Goal: Task Accomplishment & Management: Manage account settings

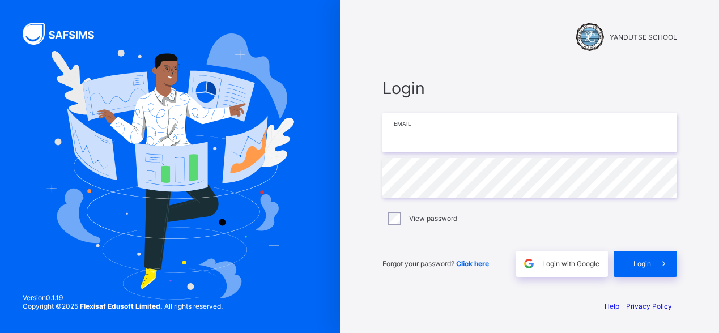
click at [456, 140] on input "email" at bounding box center [530, 133] width 295 height 40
type input "**********"
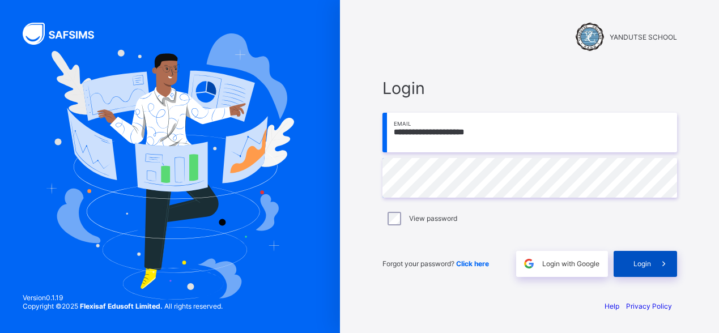
click at [644, 261] on span "Login" at bounding box center [643, 264] width 18 height 9
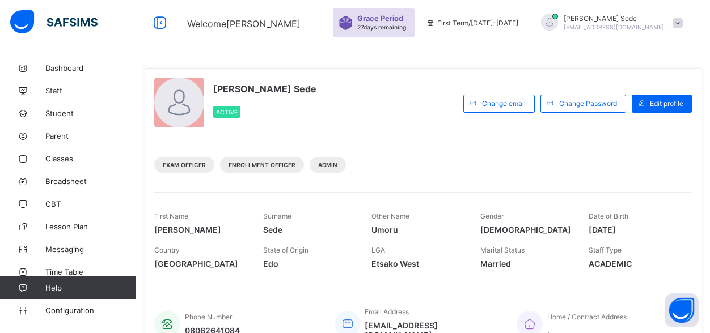
scroll to position [255, 0]
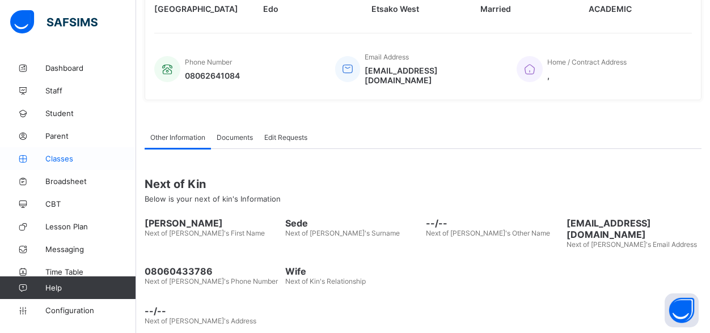
click at [64, 167] on link "Classes" at bounding box center [68, 158] width 136 height 23
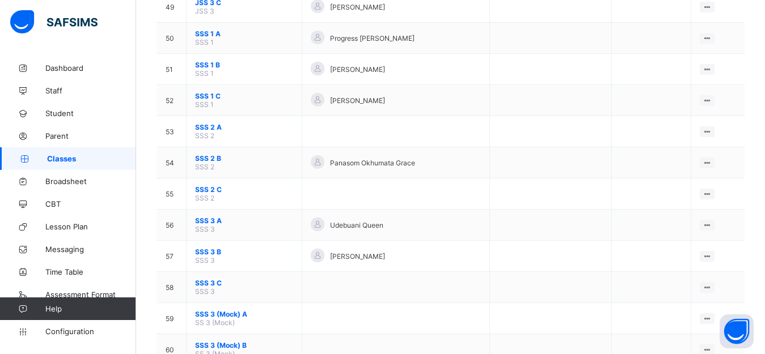
scroll to position [1482, 0]
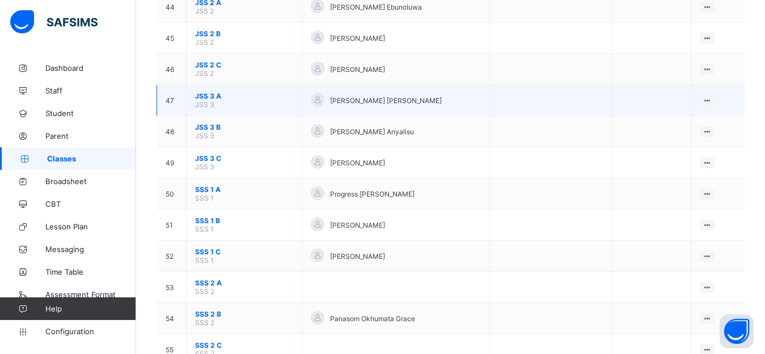
click at [207, 99] on span "JSS 3 A" at bounding box center [244, 96] width 98 height 9
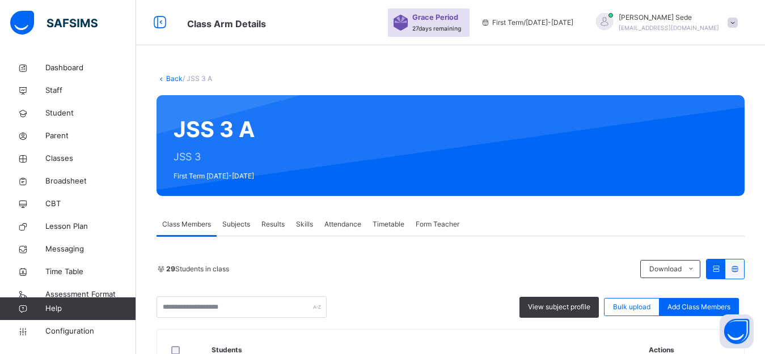
scroll to position [283, 0]
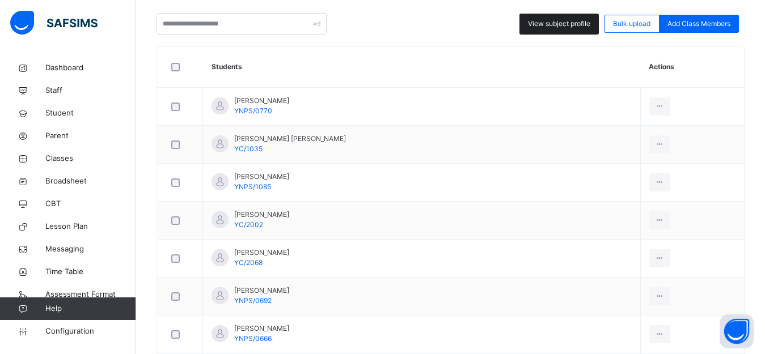
click at [567, 26] on span "View subject profile" at bounding box center [559, 24] width 62 height 10
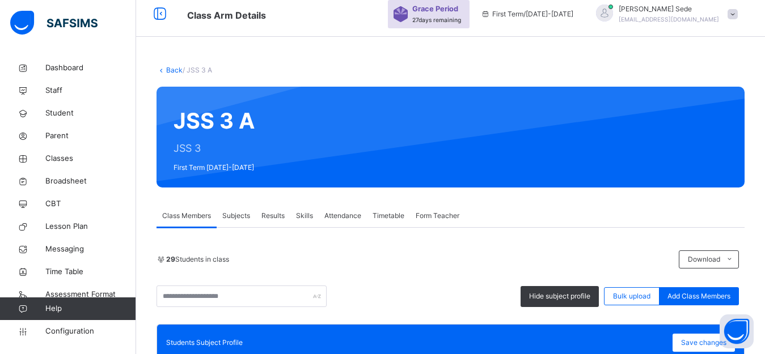
scroll to position [0, 0]
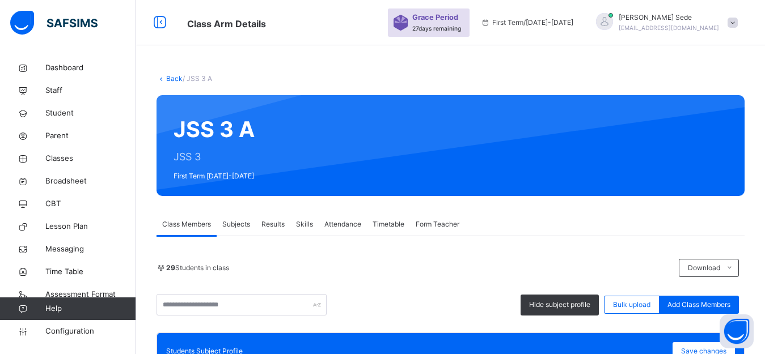
click at [236, 222] on span "Subjects" at bounding box center [236, 224] width 28 height 10
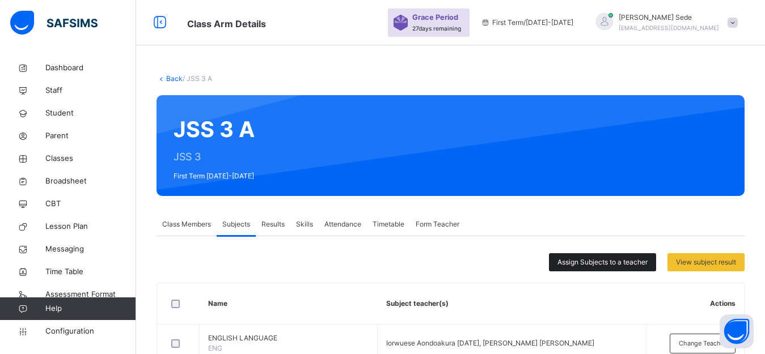
click at [590, 264] on span "Assign Subjects to a teacher" at bounding box center [602, 262] width 90 height 10
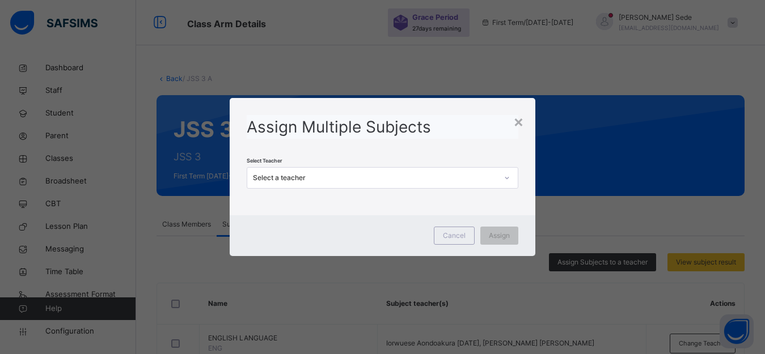
click at [367, 175] on div "Select a teacher" at bounding box center [375, 178] width 245 height 10
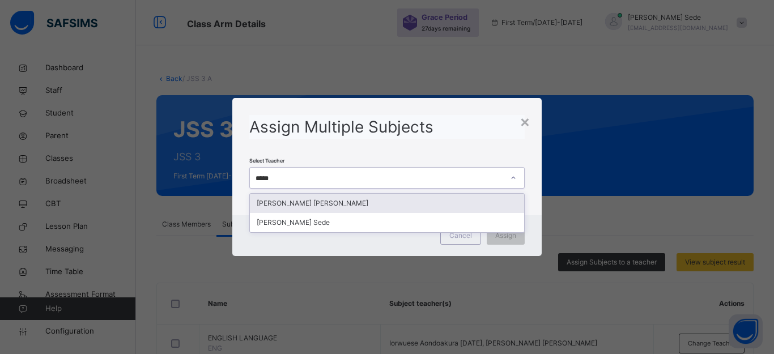
type input "******"
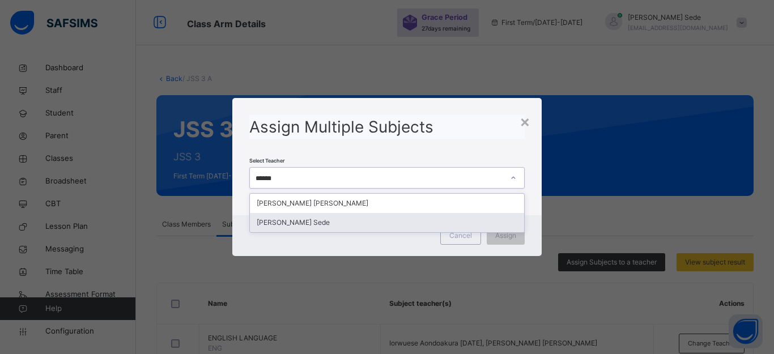
click at [301, 227] on div "[PERSON_NAME] Sede" at bounding box center [387, 222] width 274 height 19
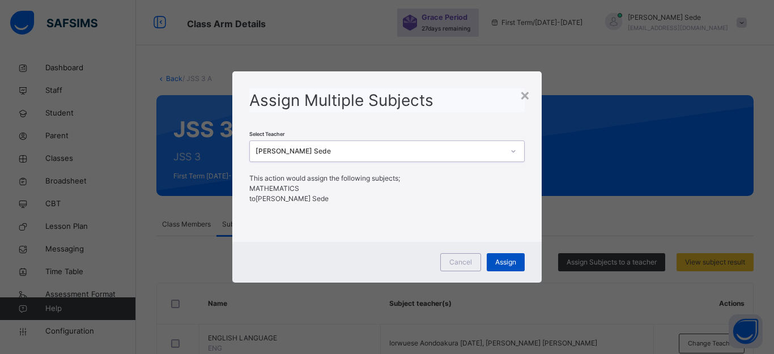
click at [500, 263] on span "Assign" at bounding box center [505, 262] width 21 height 10
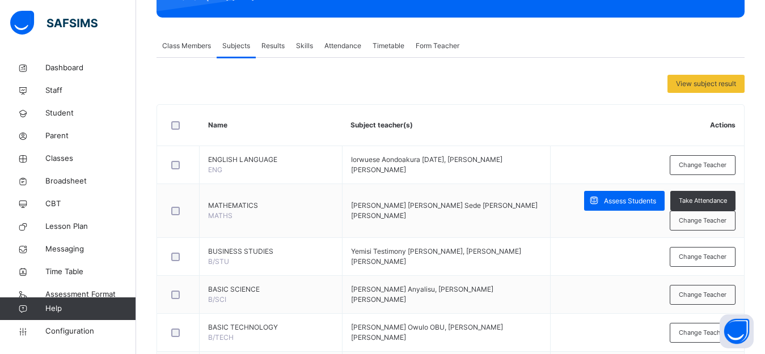
scroll to position [116, 0]
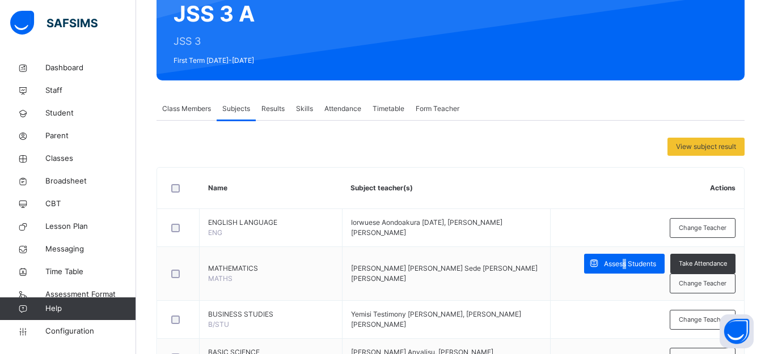
click at [634, 265] on span "Assess Students" at bounding box center [630, 264] width 52 height 10
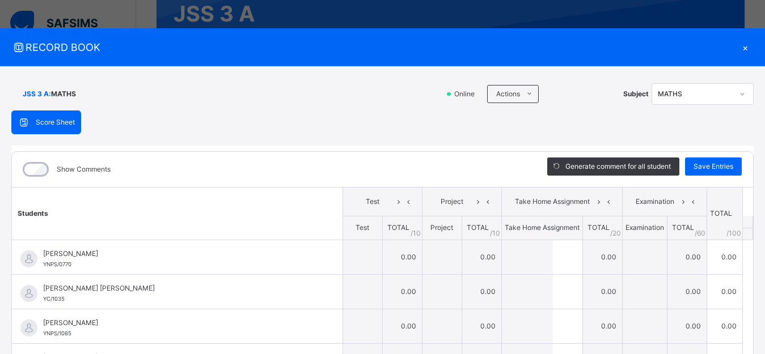
click at [64, 125] on span "Score Sheet" at bounding box center [55, 122] width 39 height 10
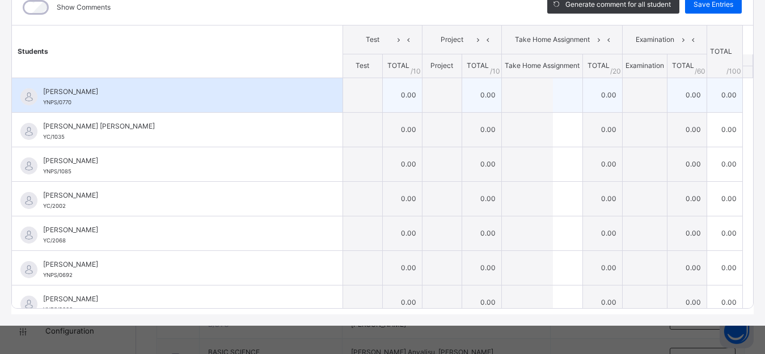
click at [393, 94] on td "0.00" at bounding box center [402, 95] width 40 height 35
click at [350, 97] on input "text" at bounding box center [362, 95] width 39 height 34
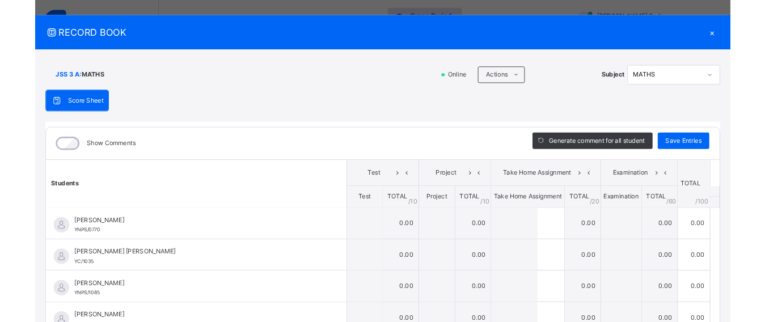
scroll to position [0, 0]
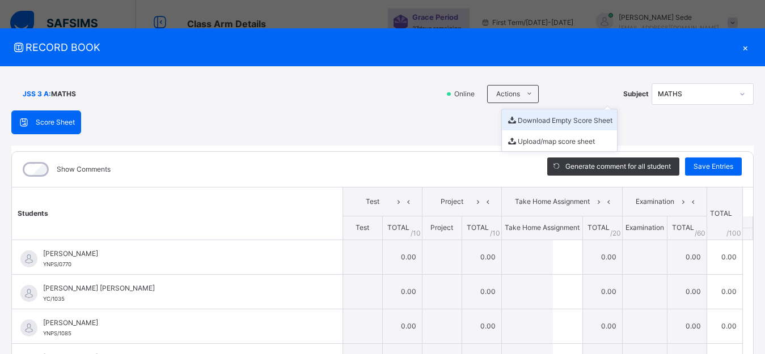
click at [546, 122] on li "Download Empty Score Sheet" at bounding box center [559, 119] width 115 height 21
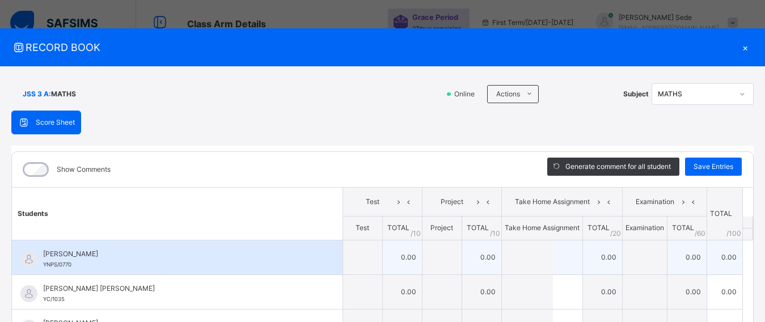
click at [356, 257] on input "text" at bounding box center [362, 257] width 39 height 34
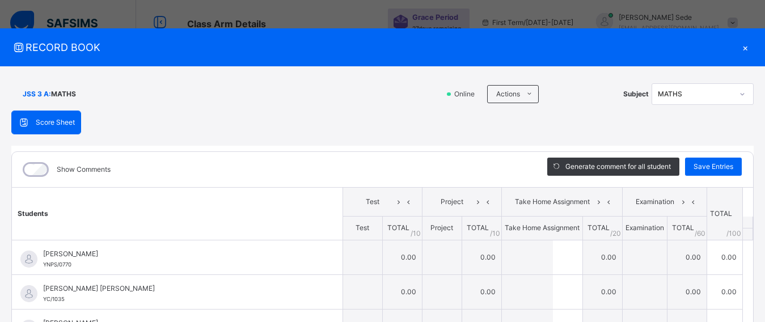
click at [719, 92] on icon at bounding box center [741, 93] width 7 height 11
click at [719, 95] on icon at bounding box center [741, 93] width 7 height 11
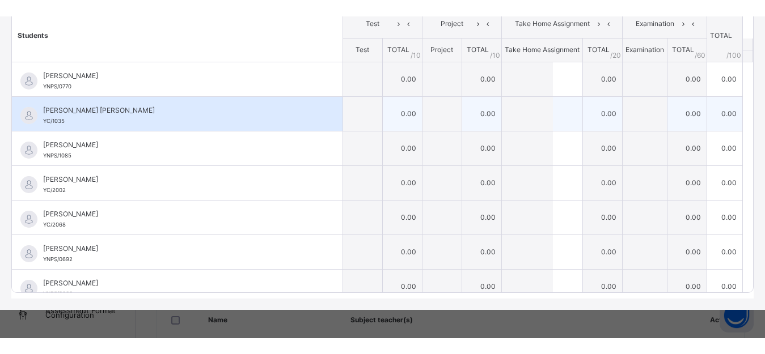
scroll to position [162, 0]
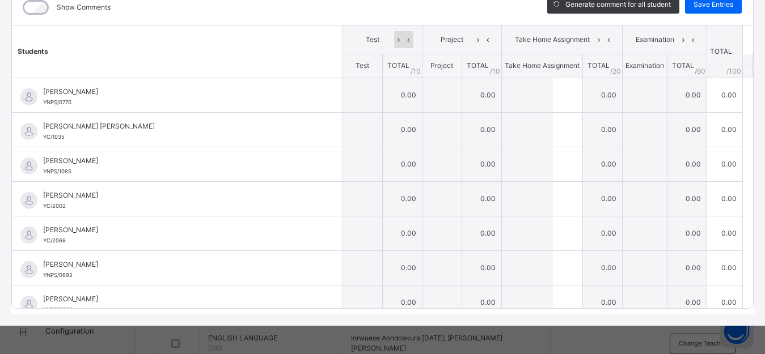
click at [394, 41] on icon at bounding box center [399, 39] width 10 height 17
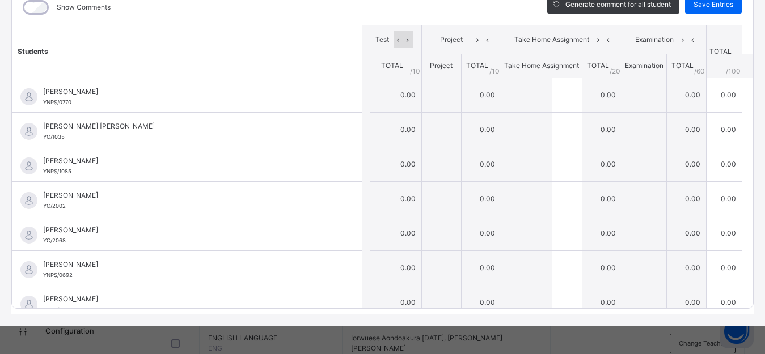
click at [403, 41] on icon at bounding box center [408, 39] width 10 height 17
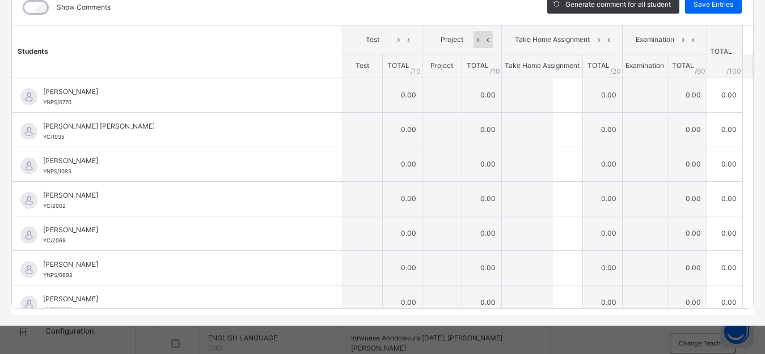
click at [473, 39] on icon at bounding box center [478, 39] width 10 height 17
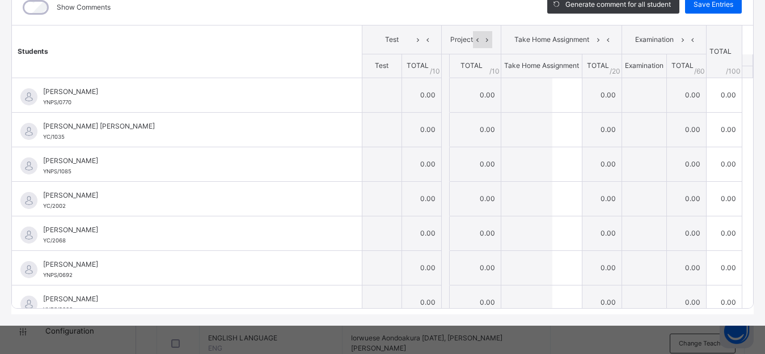
click at [482, 41] on icon at bounding box center [487, 39] width 10 height 17
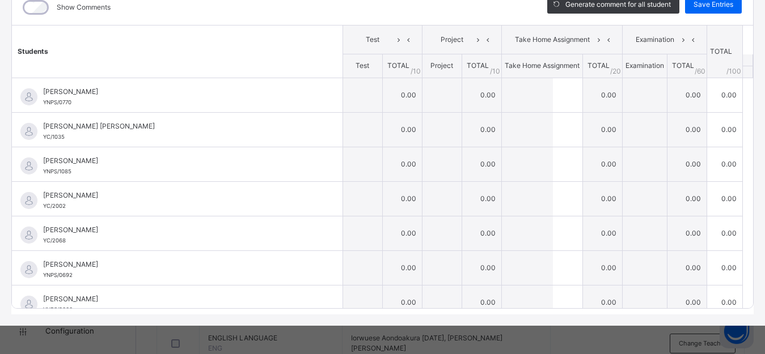
click at [483, 41] on icon at bounding box center [488, 39] width 10 height 17
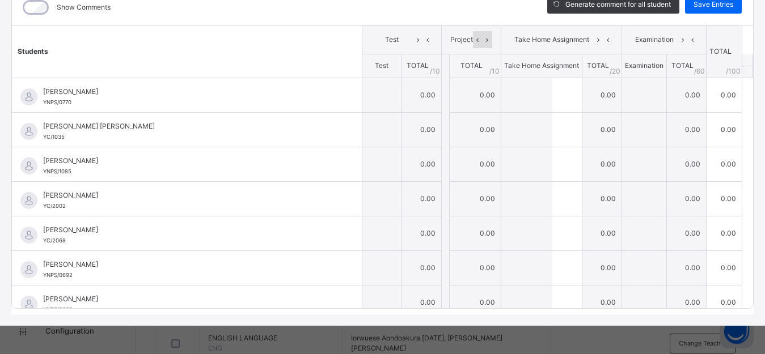
click at [473, 41] on icon at bounding box center [478, 39] width 10 height 17
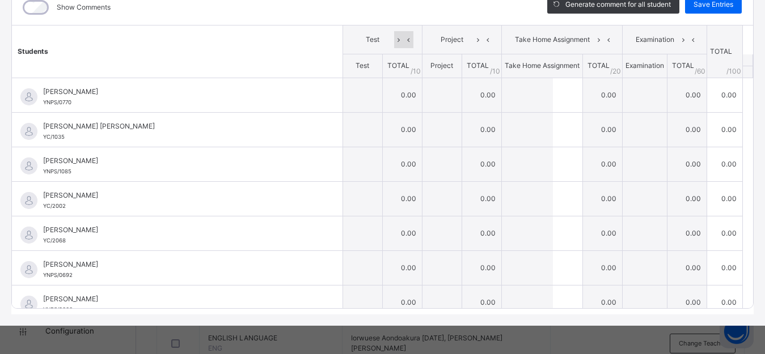
click at [404, 41] on icon at bounding box center [409, 39] width 10 height 17
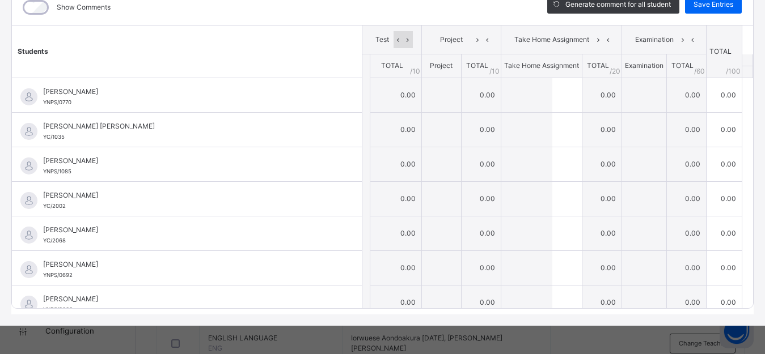
click at [393, 40] on icon at bounding box center [398, 39] width 10 height 17
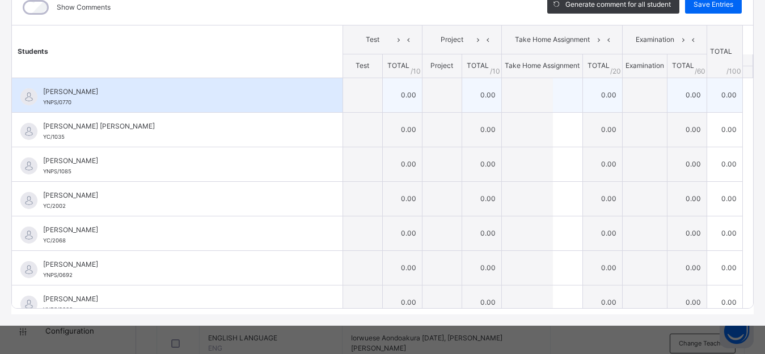
click at [553, 94] on div at bounding box center [542, 95] width 80 height 34
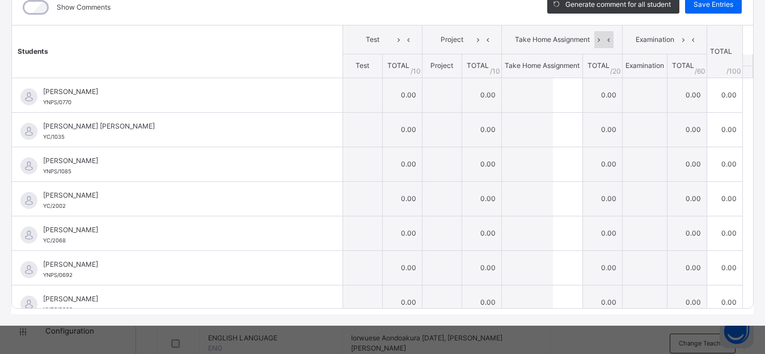
click at [604, 40] on icon at bounding box center [609, 39] width 10 height 17
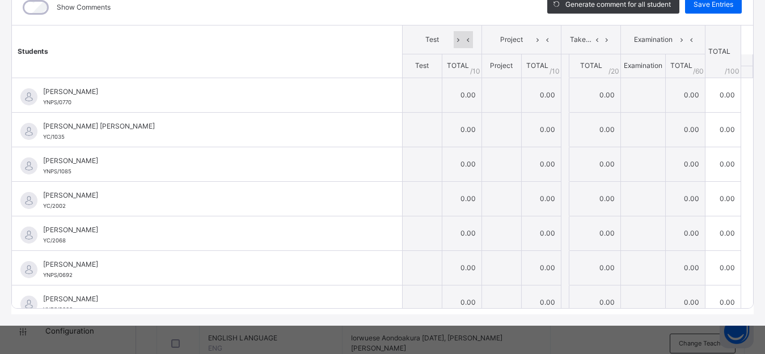
click at [463, 40] on icon at bounding box center [468, 39] width 10 height 17
click at [453, 41] on icon at bounding box center [458, 39] width 10 height 17
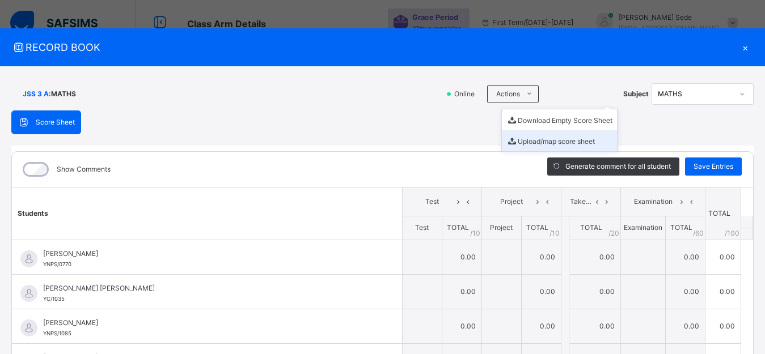
click at [549, 143] on li "Upload/map score sheet" at bounding box center [559, 140] width 115 height 21
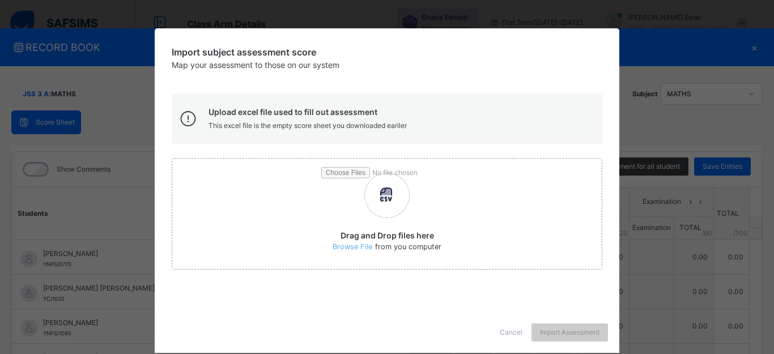
click at [509, 329] on span "Cancel" at bounding box center [511, 333] width 23 height 10
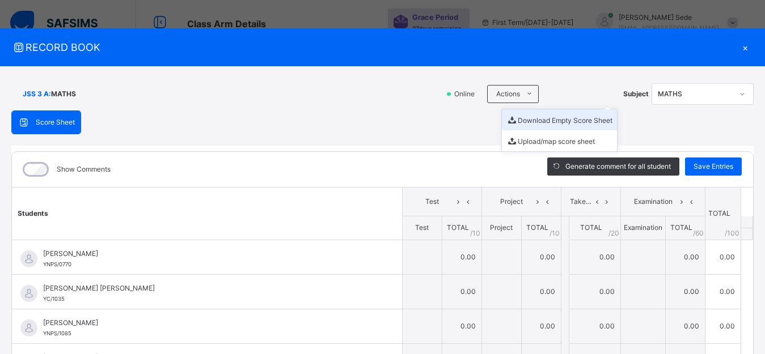
click at [525, 120] on li "Download Empty Score Sheet" at bounding box center [559, 119] width 115 height 21
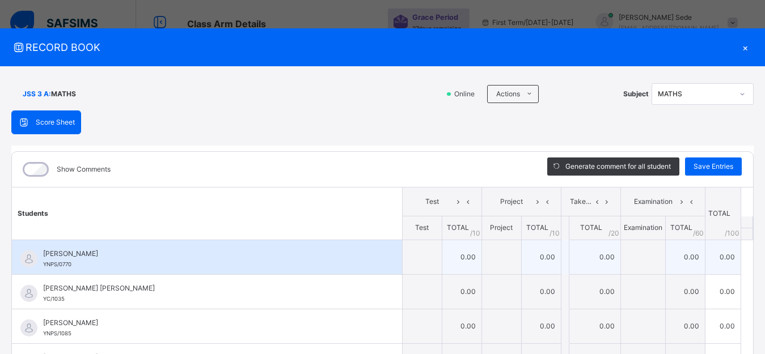
click at [450, 252] on td "0.00" at bounding box center [461, 257] width 40 height 35
click at [449, 260] on td "0.00" at bounding box center [461, 257] width 40 height 35
click at [451, 254] on td "0.00" at bounding box center [461, 257] width 40 height 35
click at [452, 254] on td "0.00" at bounding box center [461, 257] width 40 height 35
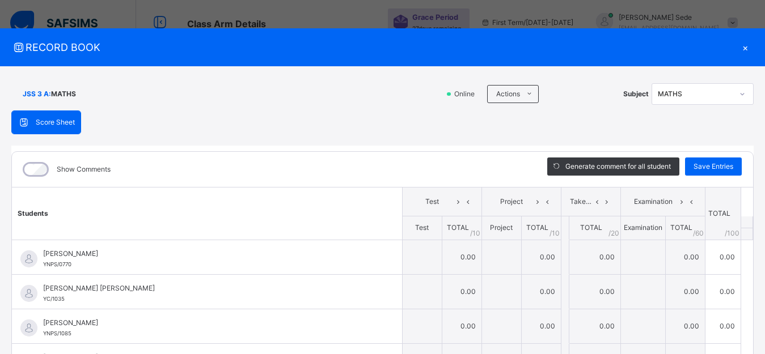
click at [719, 131] on div "JSS 3 A : MATHS Online Actions Download Empty Score Sheet Upload/map score shee…" at bounding box center [382, 277] width 765 height 422
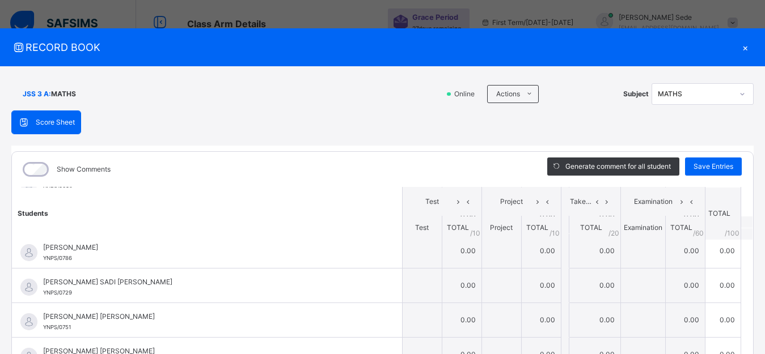
click at [719, 47] on div "×" at bounding box center [744, 47] width 17 height 15
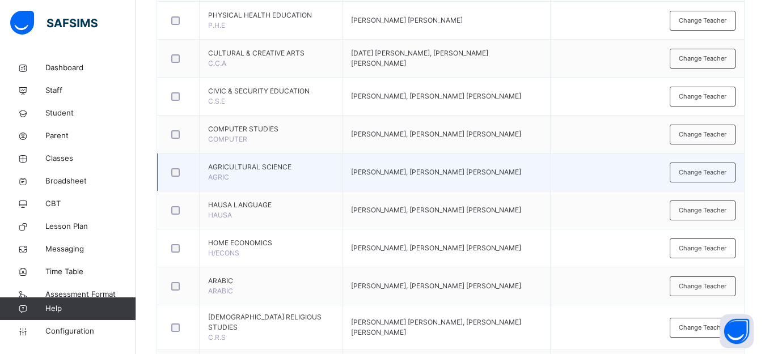
scroll to position [283, 0]
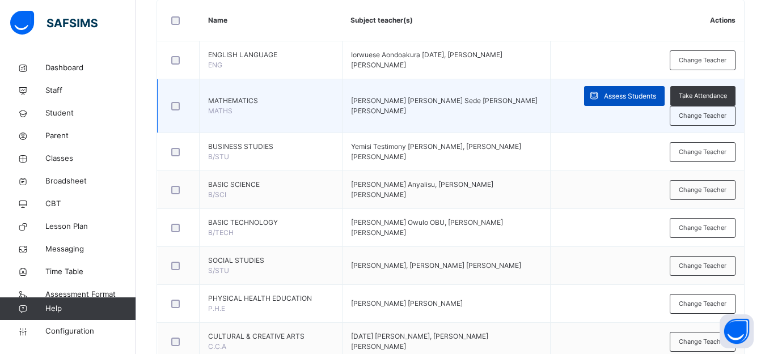
click at [627, 94] on span "Assess Students" at bounding box center [630, 96] width 52 height 10
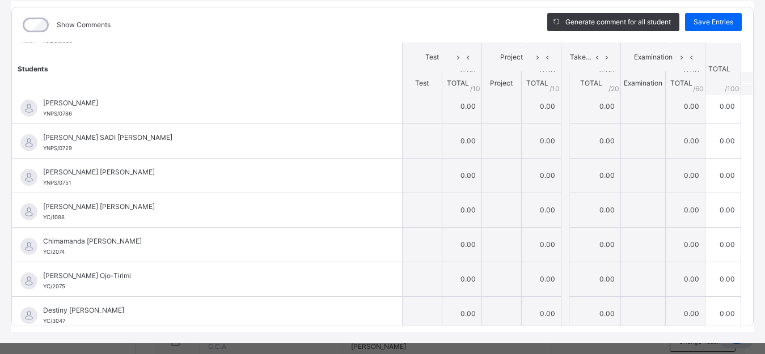
scroll to position [162, 0]
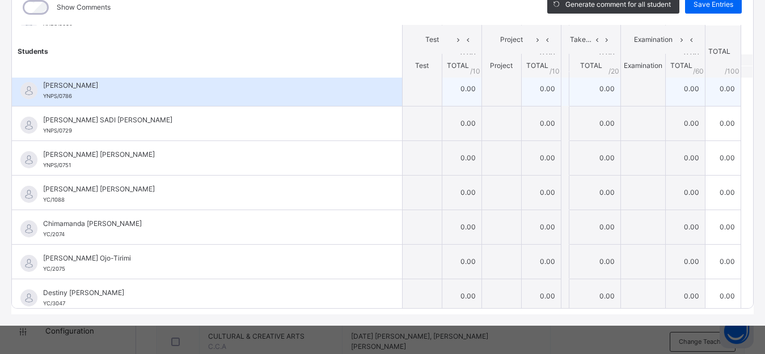
click at [451, 87] on td "0.00" at bounding box center [461, 88] width 40 height 35
click at [402, 91] on input "text" at bounding box center [421, 89] width 39 height 34
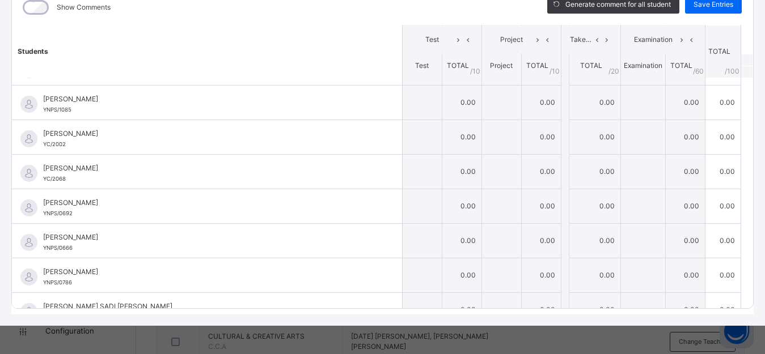
scroll to position [0, 0]
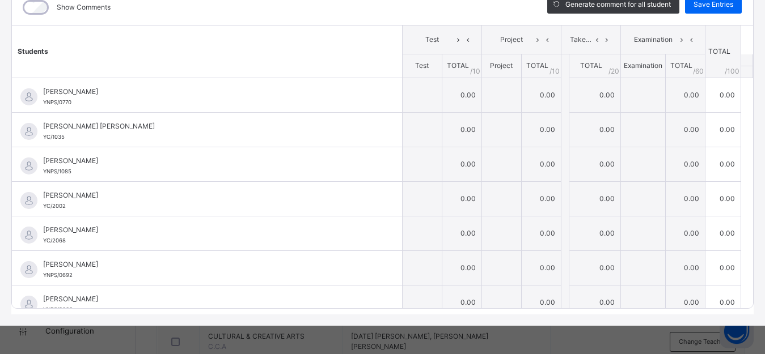
drag, startPoint x: 703, startPoint y: 7, endPoint x: 702, endPoint y: 18, distance: 10.8
click at [703, 7] on span "Save Entries" at bounding box center [713, 4] width 40 height 10
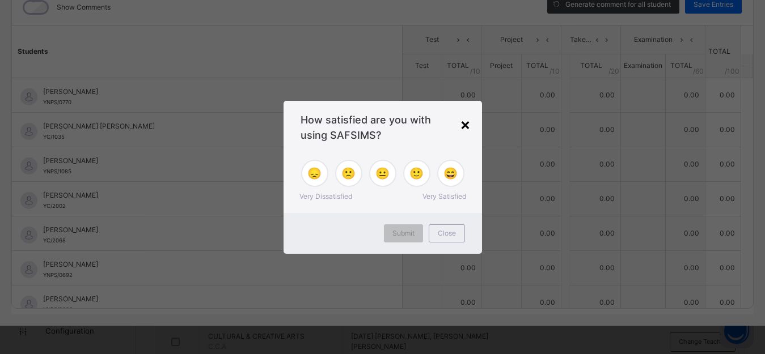
click at [464, 126] on div "×" at bounding box center [465, 124] width 11 height 24
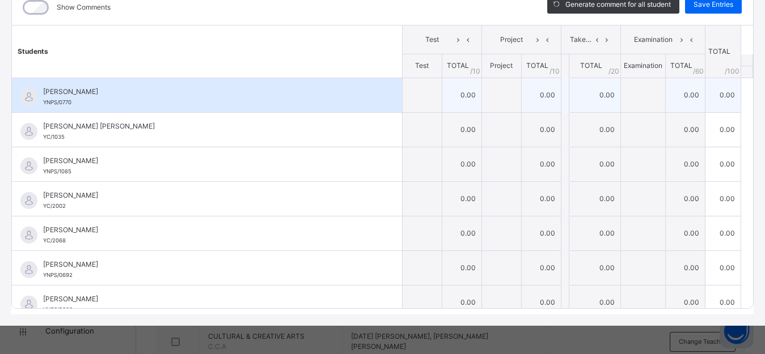
click at [455, 100] on td "0.00" at bounding box center [461, 95] width 40 height 35
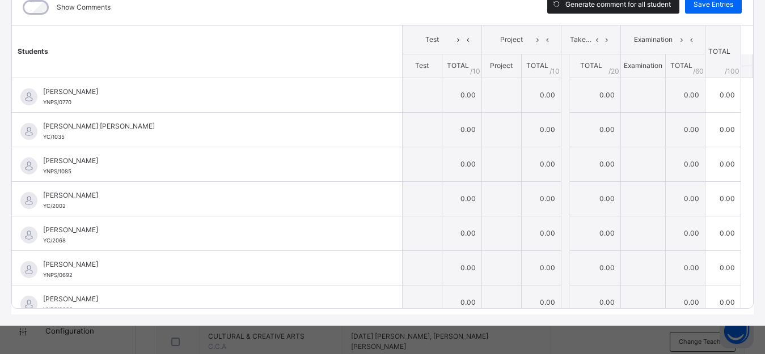
click at [593, 3] on span "Generate comment for all student" at bounding box center [617, 4] width 105 height 10
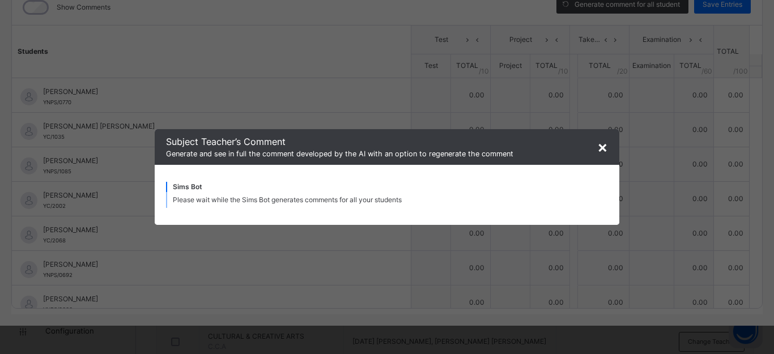
click at [603, 145] on span "×" at bounding box center [602, 146] width 11 height 19
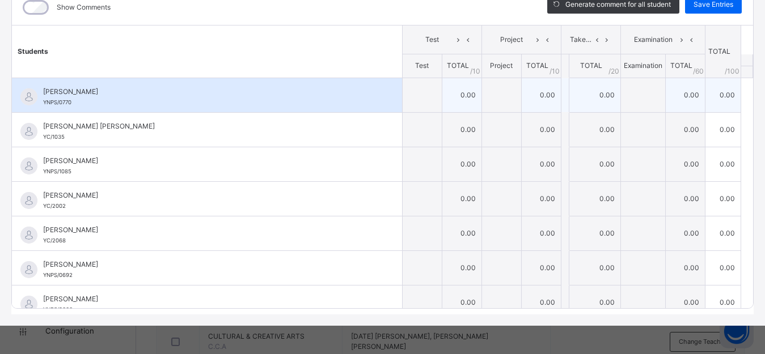
click at [450, 101] on td "0.00" at bounding box center [461, 95] width 40 height 35
click at [453, 95] on td "0.00" at bounding box center [461, 95] width 40 height 35
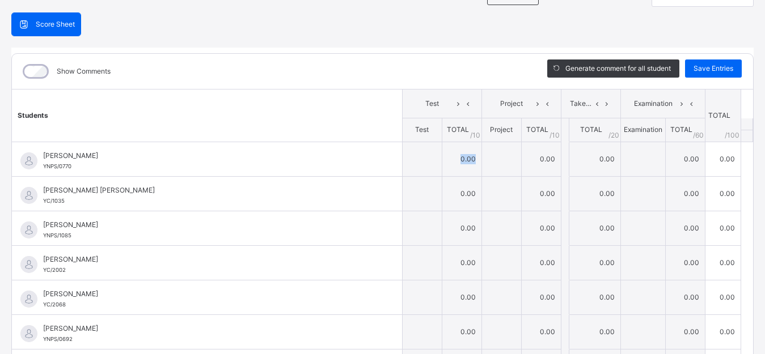
scroll to position [0, 0]
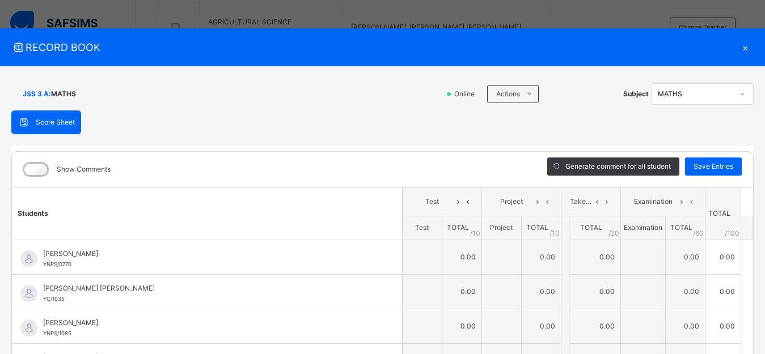
click at [58, 125] on span "Score Sheet" at bounding box center [55, 122] width 39 height 10
click at [719, 47] on div "×" at bounding box center [744, 47] width 17 height 15
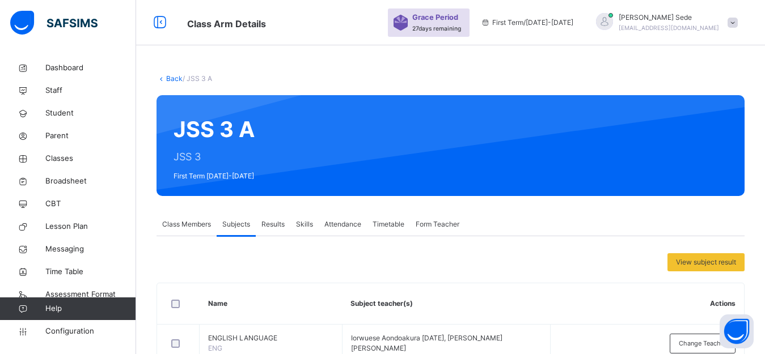
click at [274, 225] on span "Results" at bounding box center [272, 224] width 23 height 10
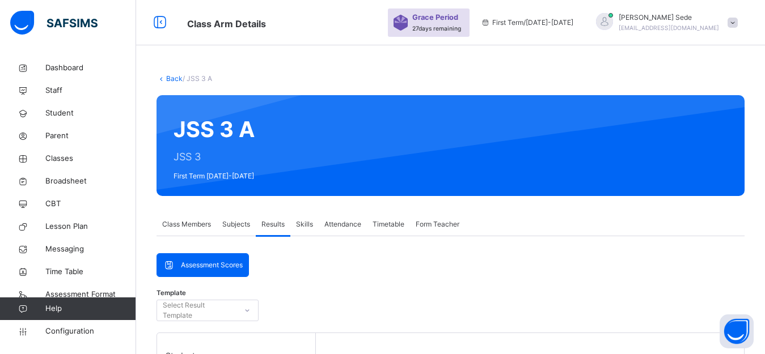
click at [195, 268] on span "Assessment Scores" at bounding box center [212, 265] width 62 height 10
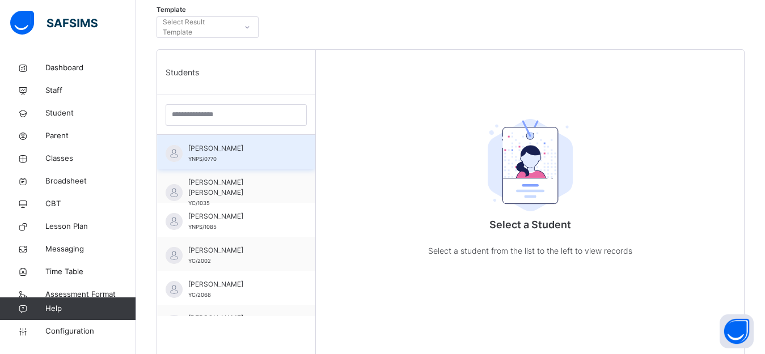
click at [220, 154] on span "[PERSON_NAME]" at bounding box center [238, 148] width 101 height 10
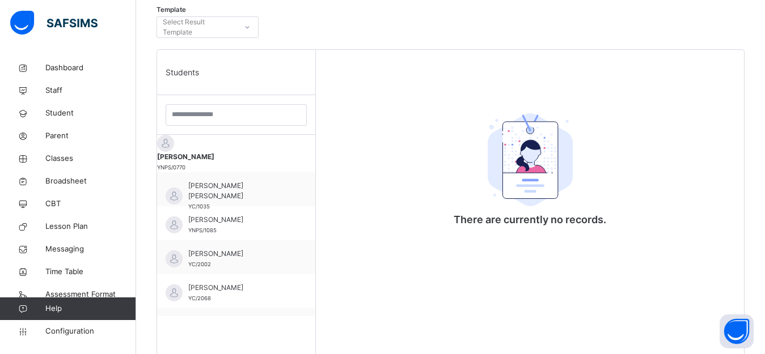
click at [212, 154] on span "[PERSON_NAME]" at bounding box center [236, 157] width 158 height 10
click at [248, 27] on icon at bounding box center [247, 27] width 4 height 2
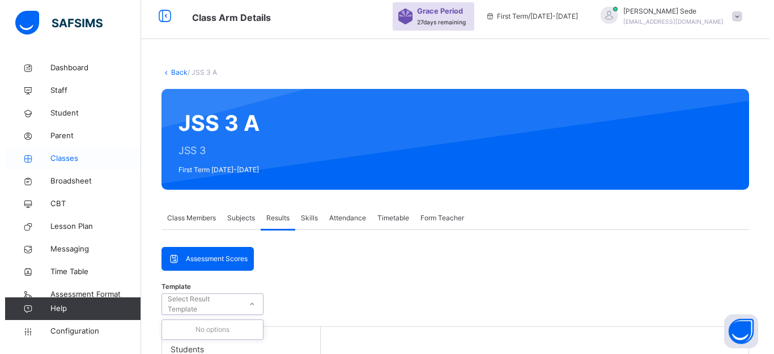
scroll to position [0, 0]
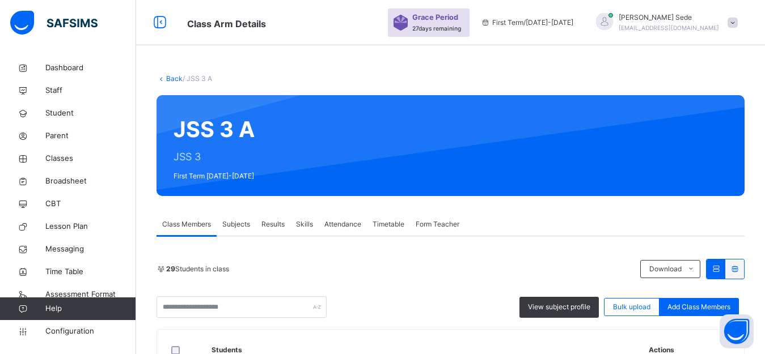
click at [169, 77] on link "Back" at bounding box center [174, 78] width 16 height 9
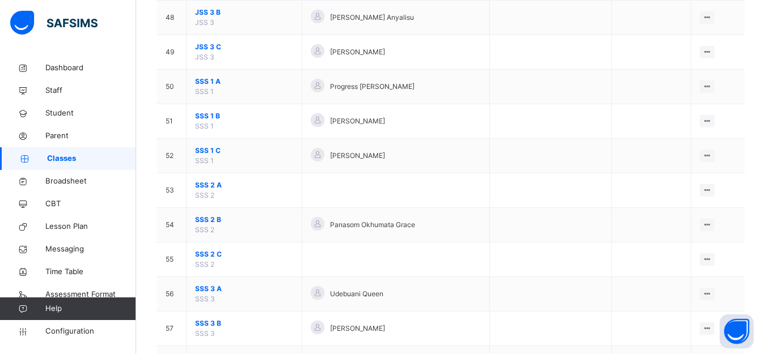
scroll to position [2042, 0]
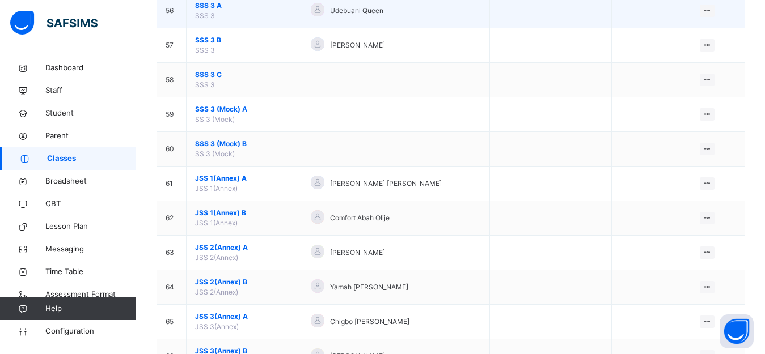
click at [207, 6] on span "SSS 3 A" at bounding box center [244, 6] width 98 height 10
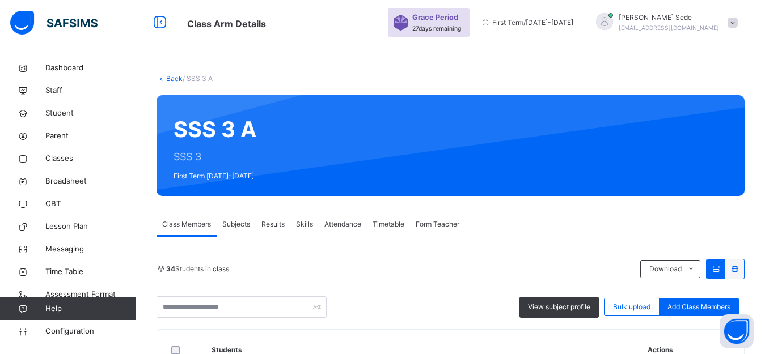
click at [177, 79] on link "Back" at bounding box center [174, 78] width 16 height 9
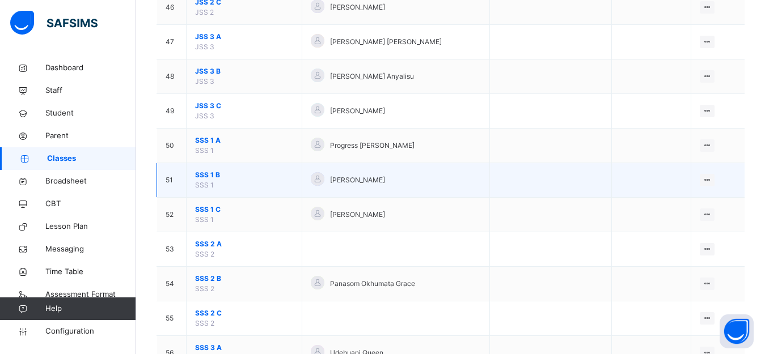
scroll to position [1984, 0]
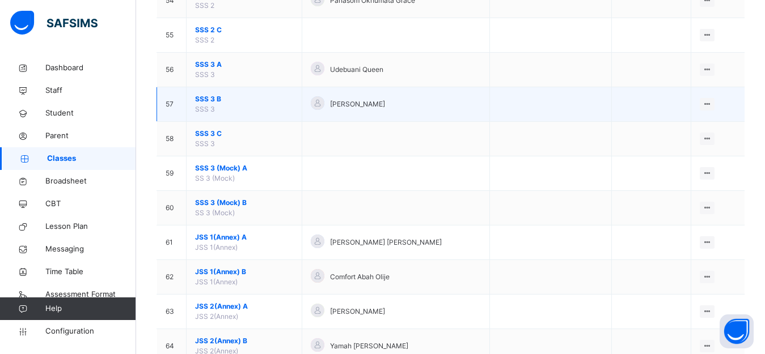
click at [212, 97] on span "SSS 3 B" at bounding box center [244, 99] width 98 height 10
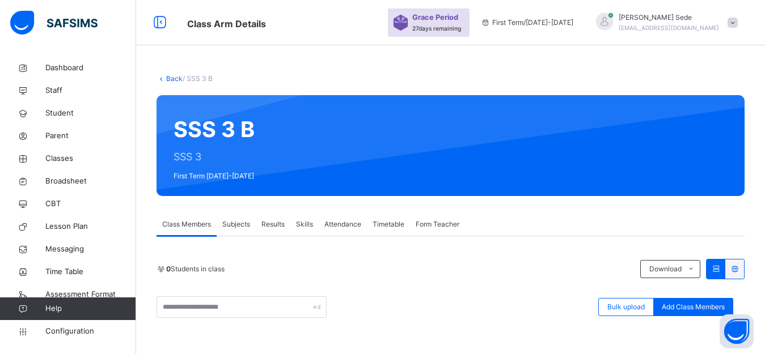
click at [177, 79] on link "Back" at bounding box center [174, 78] width 16 height 9
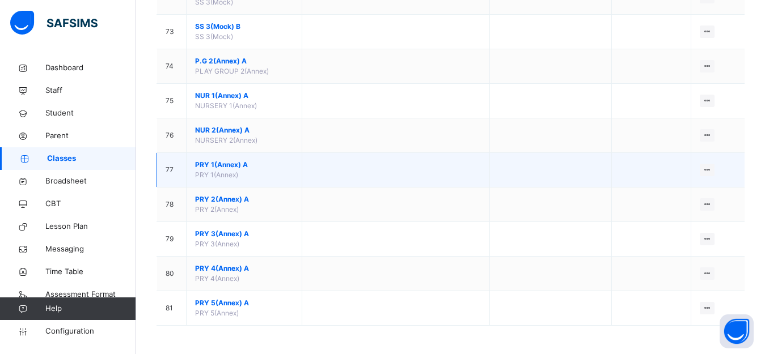
scroll to position [2042, 0]
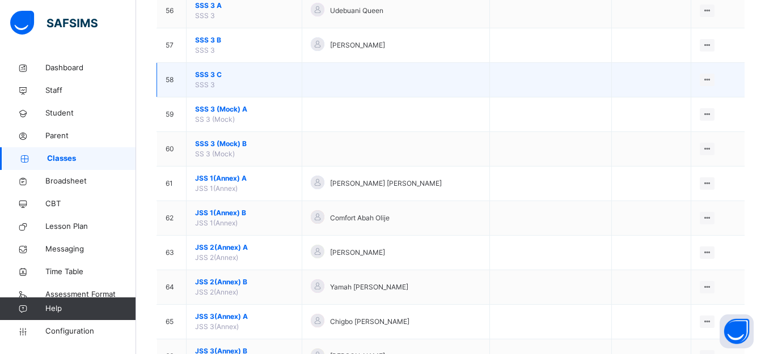
click at [203, 73] on span "SSS 3 C" at bounding box center [244, 75] width 98 height 10
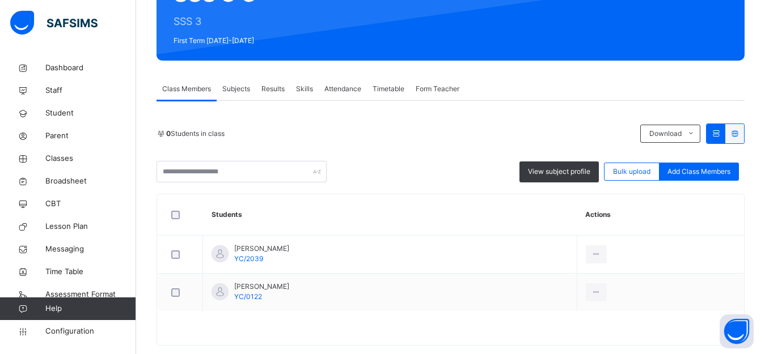
scroll to position [155, 0]
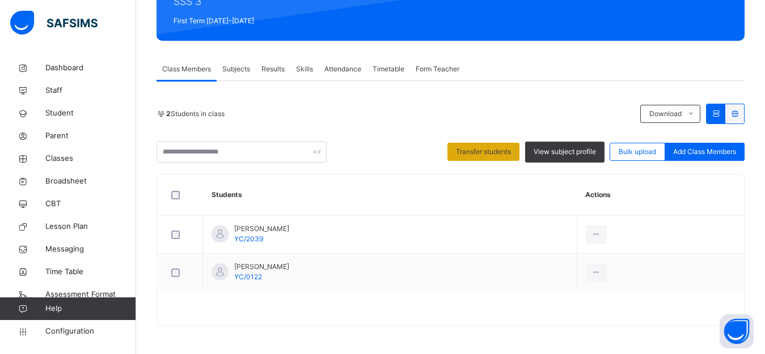
click at [506, 155] on span "Transfer students" at bounding box center [483, 152] width 55 height 10
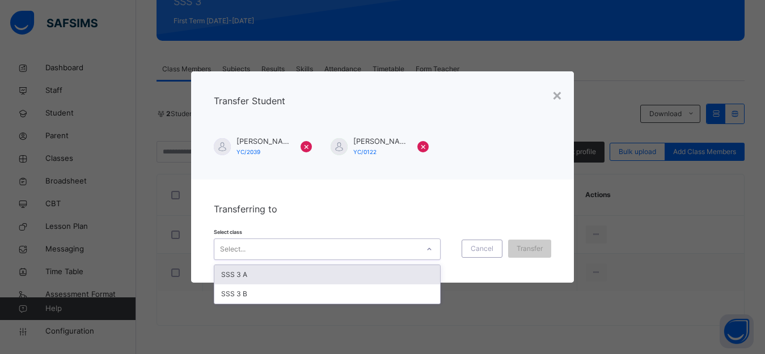
click at [430, 249] on icon at bounding box center [429, 249] width 7 height 11
click at [364, 275] on div "SSS 3 A" at bounding box center [327, 274] width 226 height 19
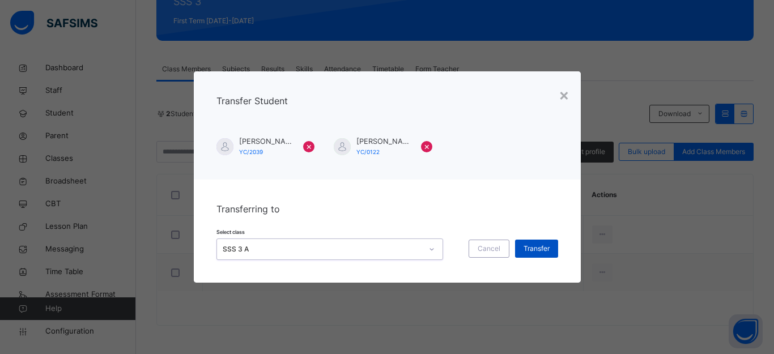
click at [538, 251] on span "Transfer" at bounding box center [537, 249] width 26 height 10
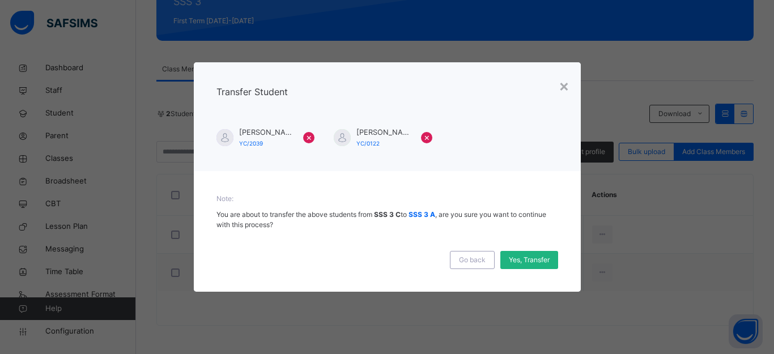
click at [521, 259] on span "Yes, Transfer" at bounding box center [529, 260] width 41 height 10
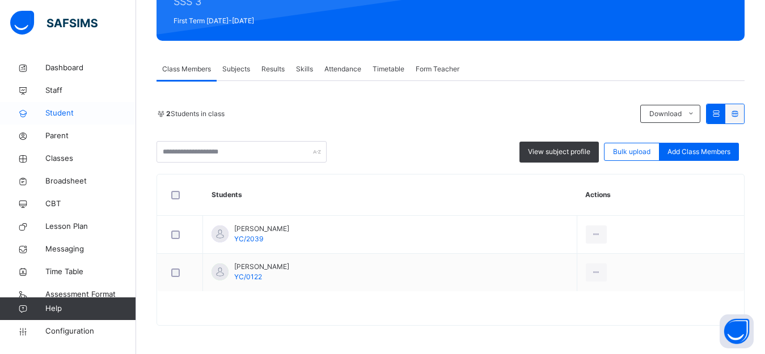
click at [54, 116] on span "Student" at bounding box center [90, 113] width 91 height 11
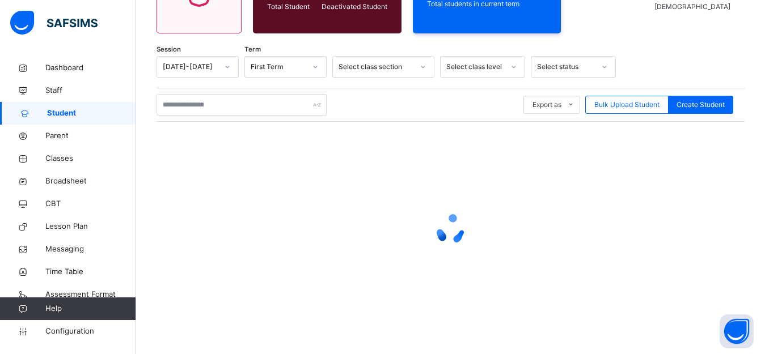
scroll to position [150, 0]
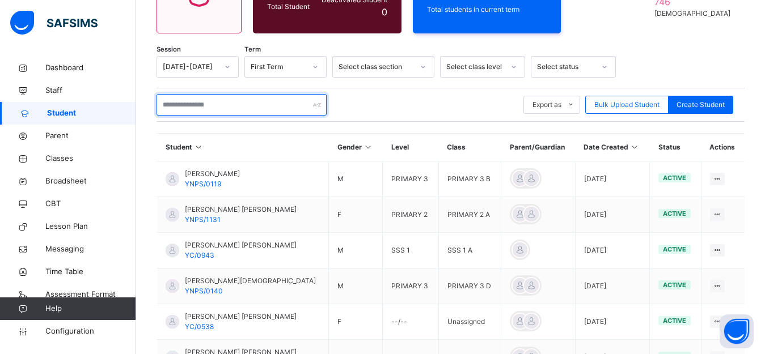
click at [245, 101] on input "text" at bounding box center [241, 105] width 170 height 22
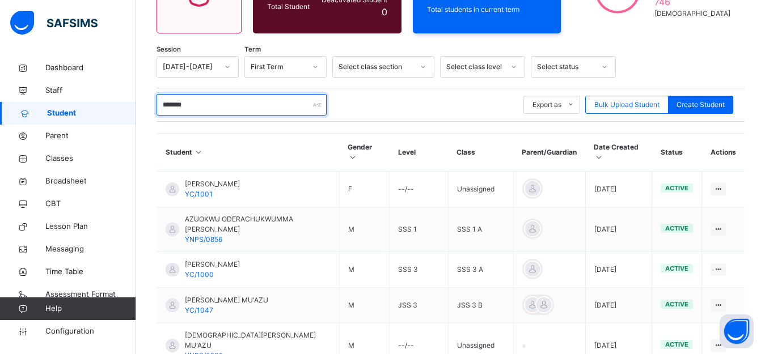
scroll to position [155, 0]
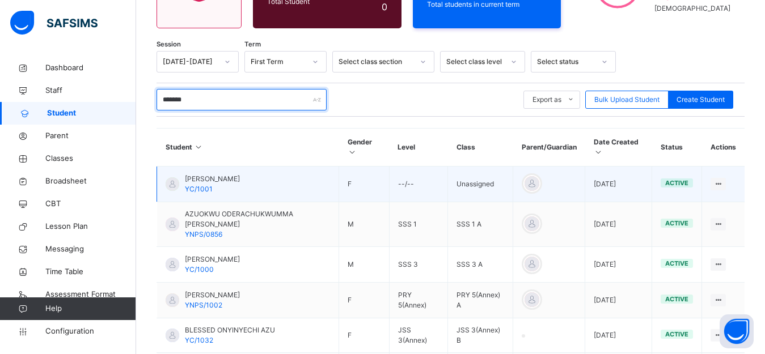
type input "*******"
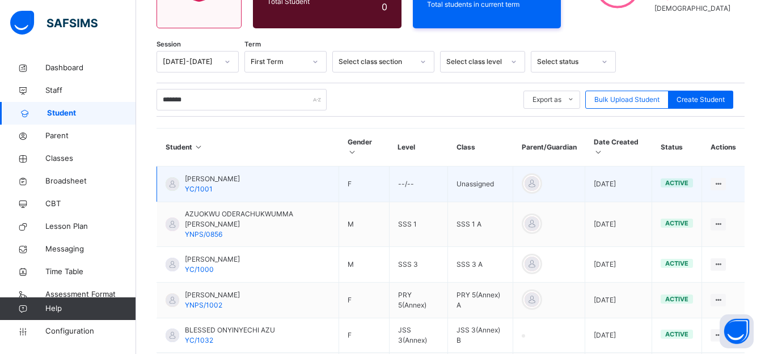
click at [227, 174] on span "Emmanuella Udoka Azuokwu" at bounding box center [212, 179] width 55 height 10
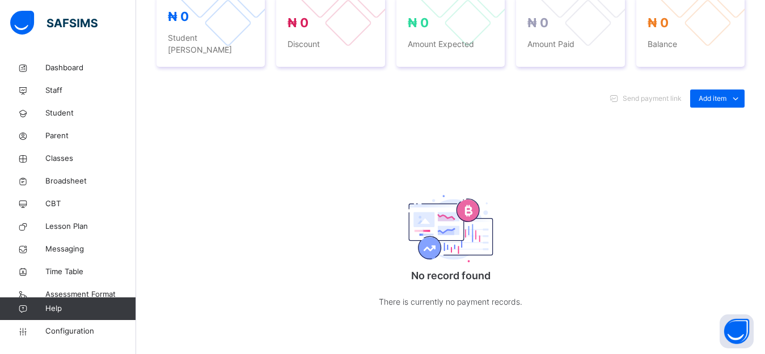
scroll to position [192, 0]
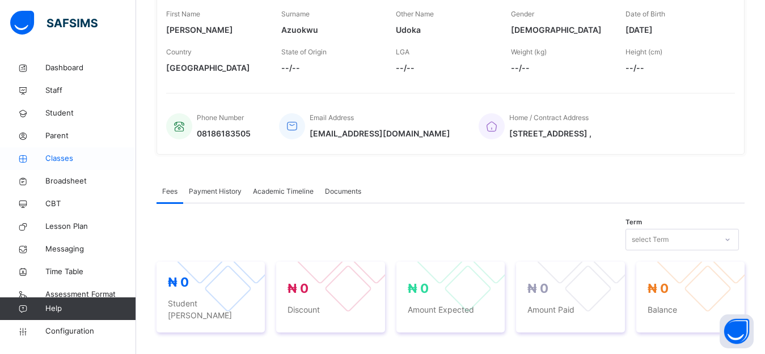
click at [57, 158] on span "Classes" at bounding box center [90, 158] width 91 height 11
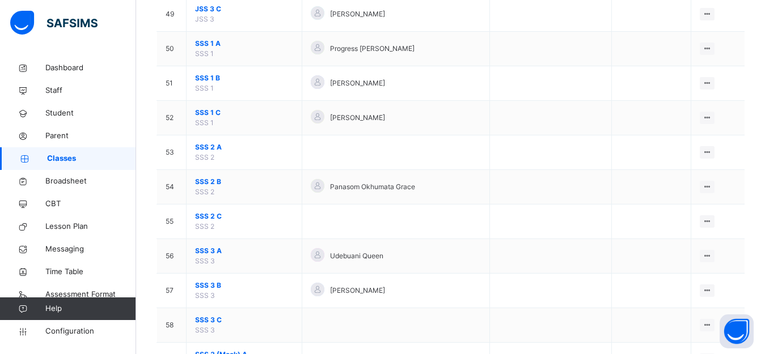
scroll to position [1759, 0]
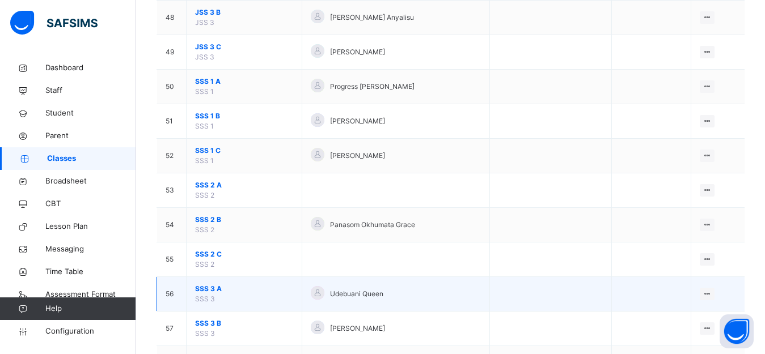
click at [215, 289] on span "SSS 3 A" at bounding box center [244, 289] width 98 height 10
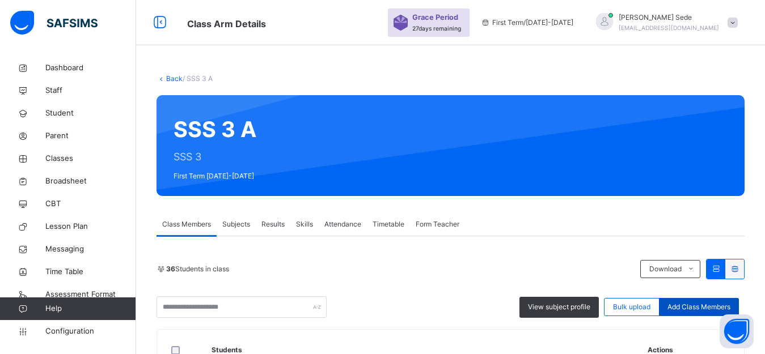
click at [692, 303] on span "Add Class Members" at bounding box center [698, 307] width 63 height 10
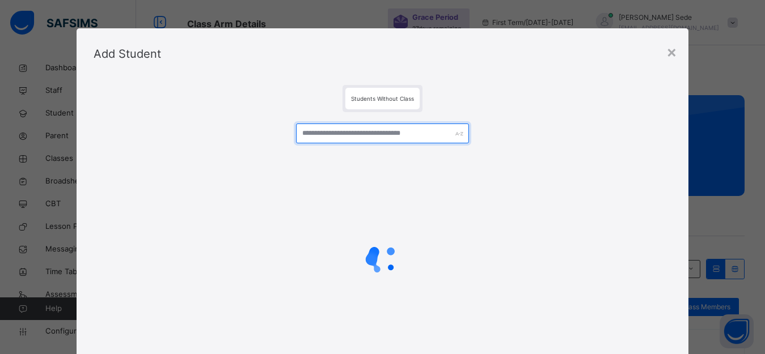
click at [371, 130] on input "text" at bounding box center [382, 134] width 173 height 20
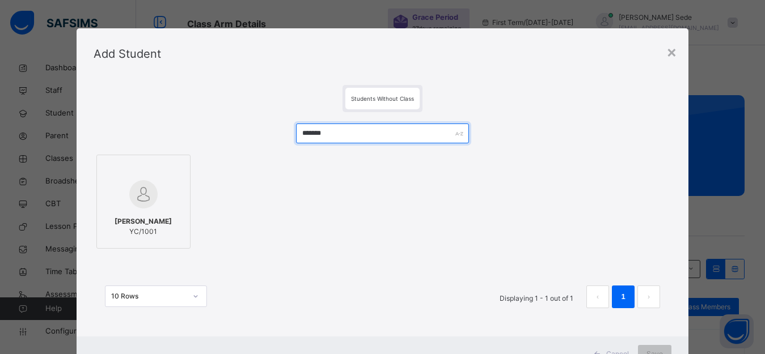
type input "*******"
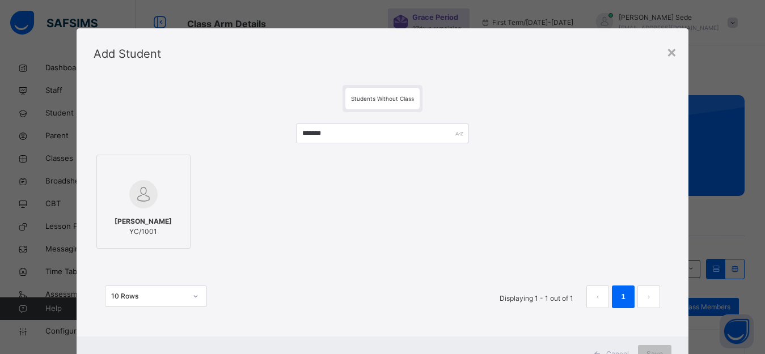
click at [135, 216] on span "Emmanuella Udoka Azuokwu" at bounding box center [142, 221] width 57 height 10
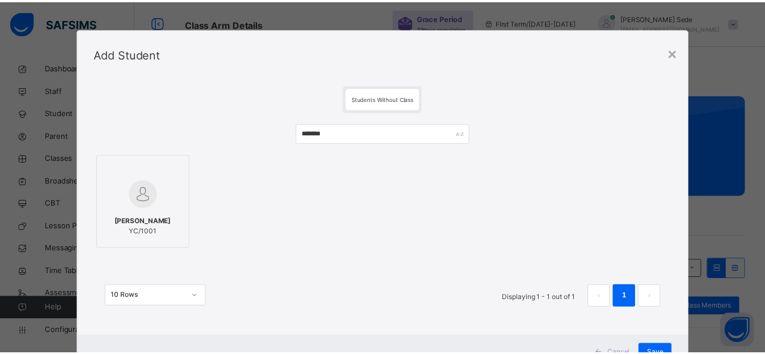
scroll to position [46, 0]
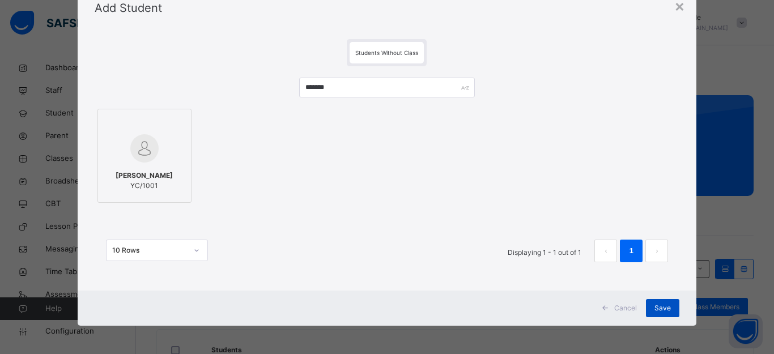
click at [660, 308] on span "Save" at bounding box center [663, 308] width 16 height 10
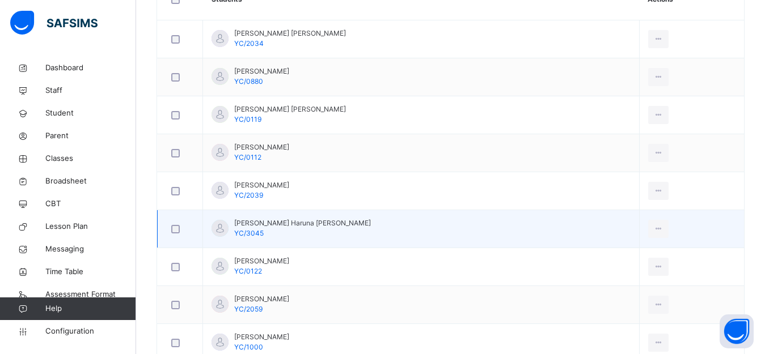
scroll to position [67, 0]
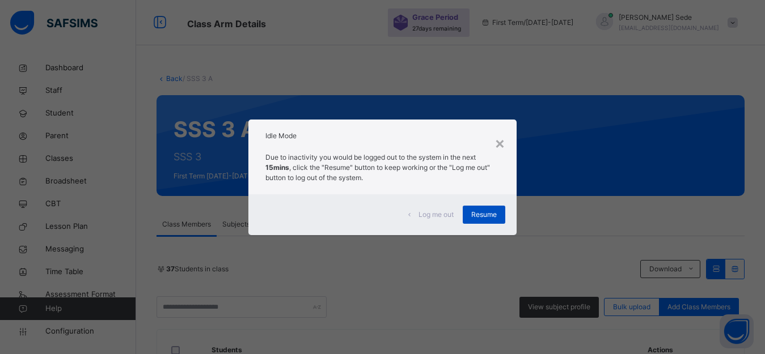
click at [495, 219] on span "Resume" at bounding box center [484, 215] width 26 height 10
